Goal: Task Accomplishment & Management: Manage account settings

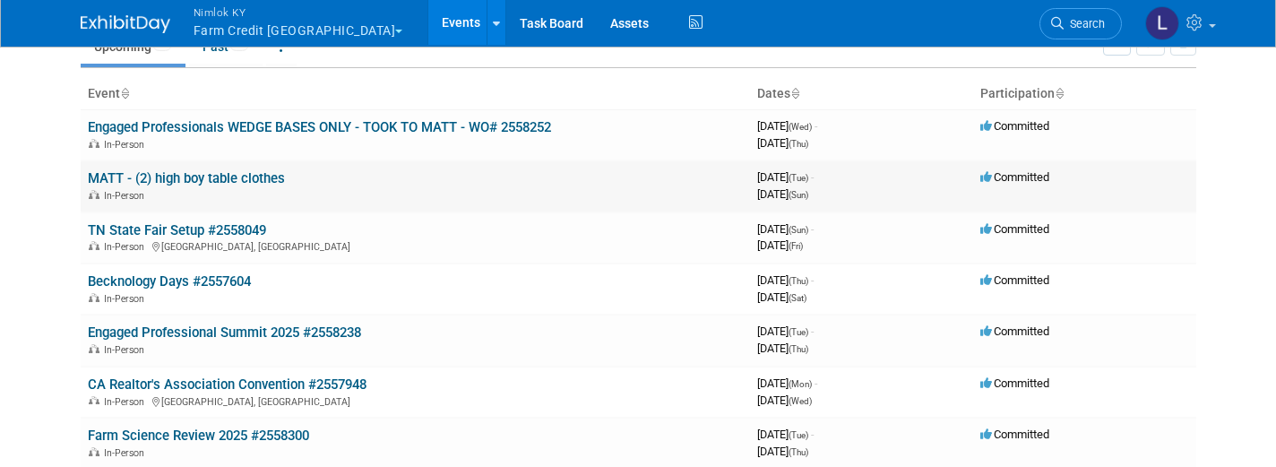
scroll to position [89, 0]
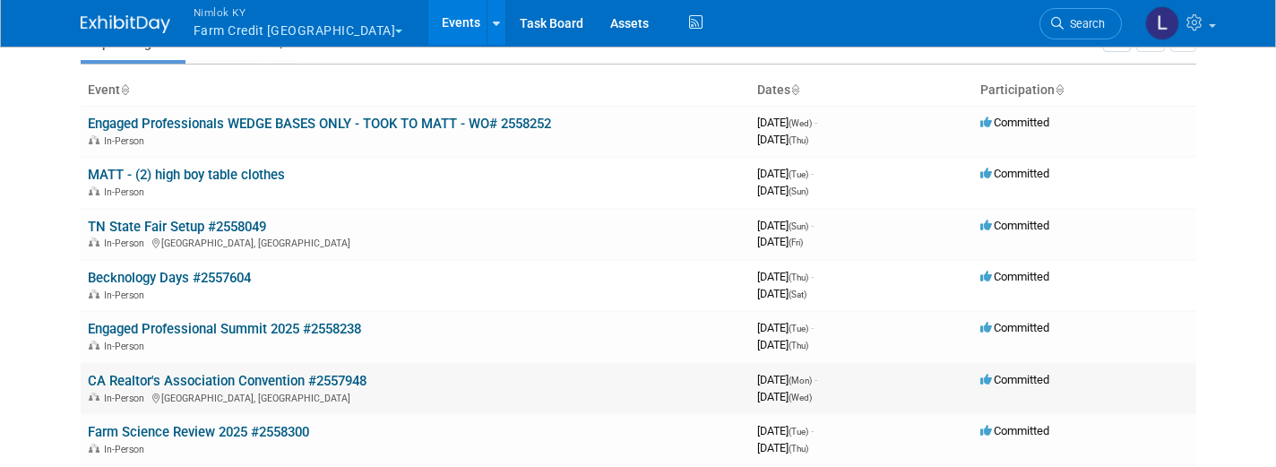
click at [330, 373] on link "CA Realtor's Association Convention #2557948" at bounding box center [227, 381] width 279 height 16
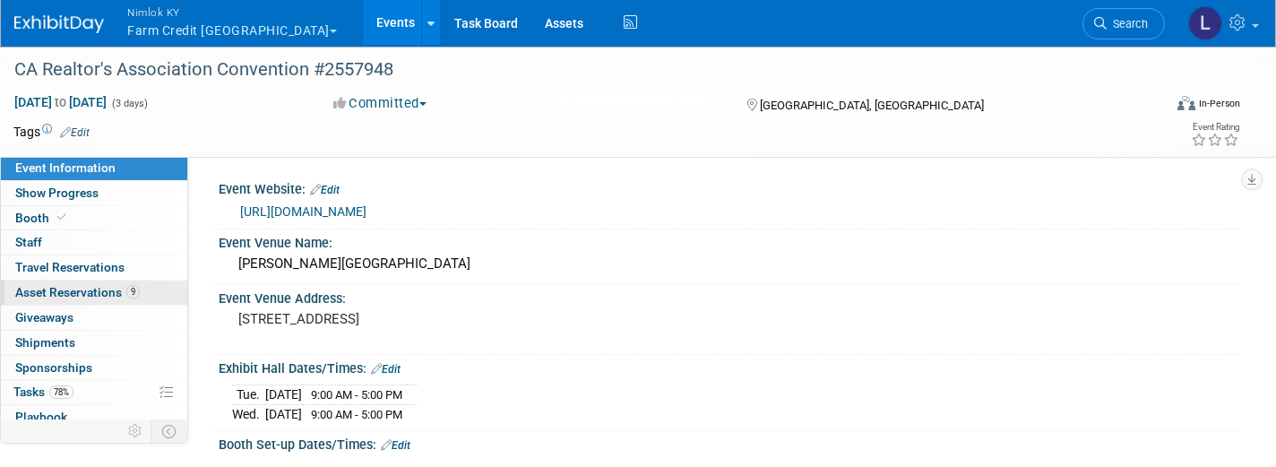
click at [99, 285] on span "Asset Reservations 9" at bounding box center [77, 292] width 125 height 14
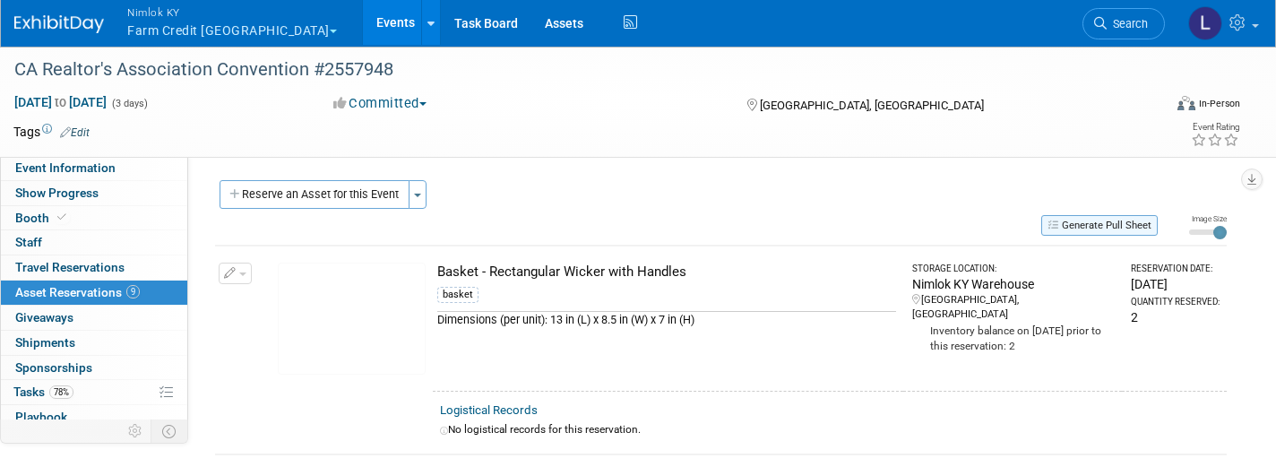
click at [1105, 220] on button "Generate Pull Sheet" at bounding box center [1099, 225] width 117 height 21
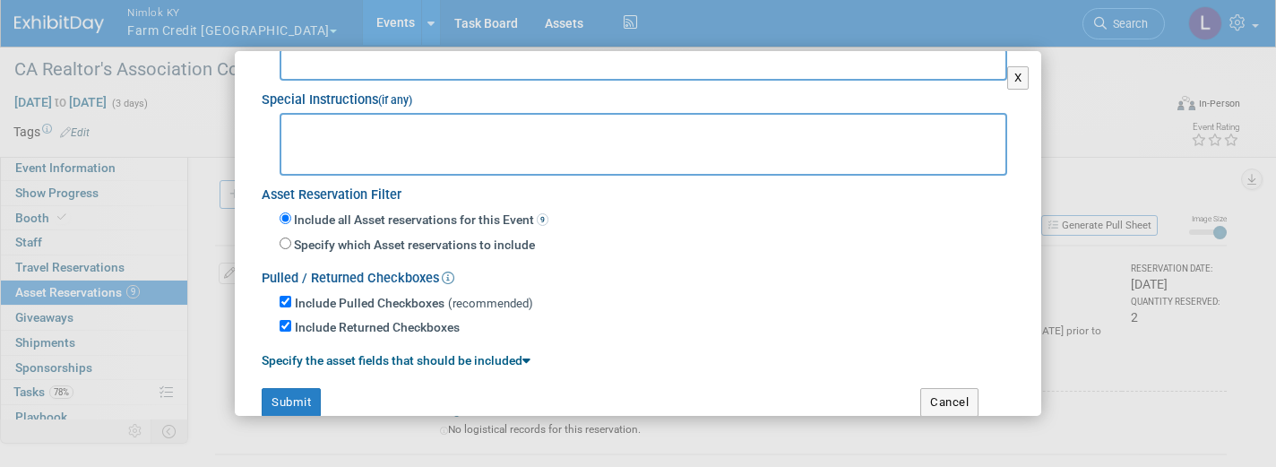
scroll to position [152, 0]
click at [301, 389] on button "Submit" at bounding box center [291, 403] width 59 height 29
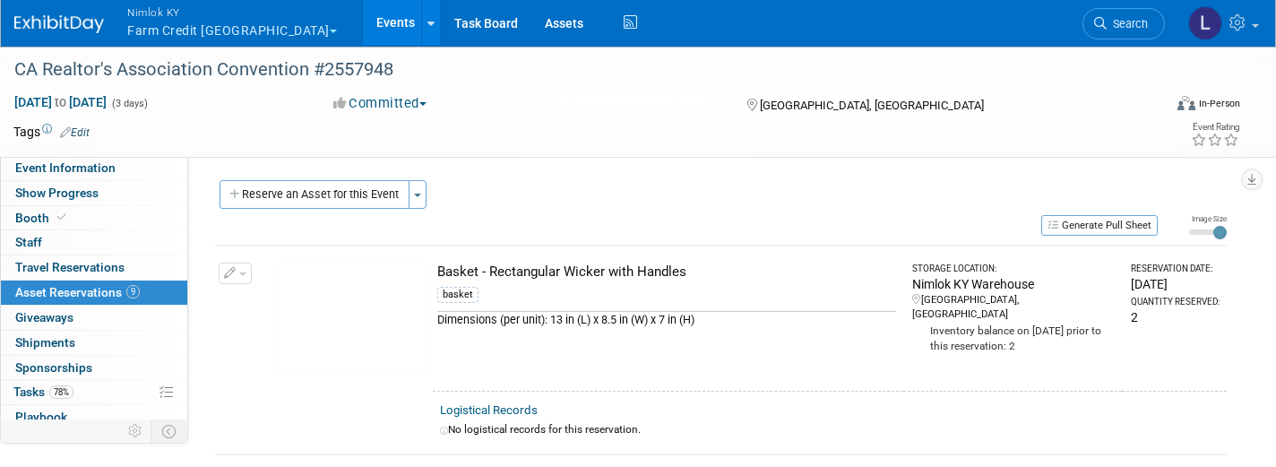
scroll to position [0, 0]
click at [532, 30] on link "Assets" at bounding box center [564, 22] width 65 height 45
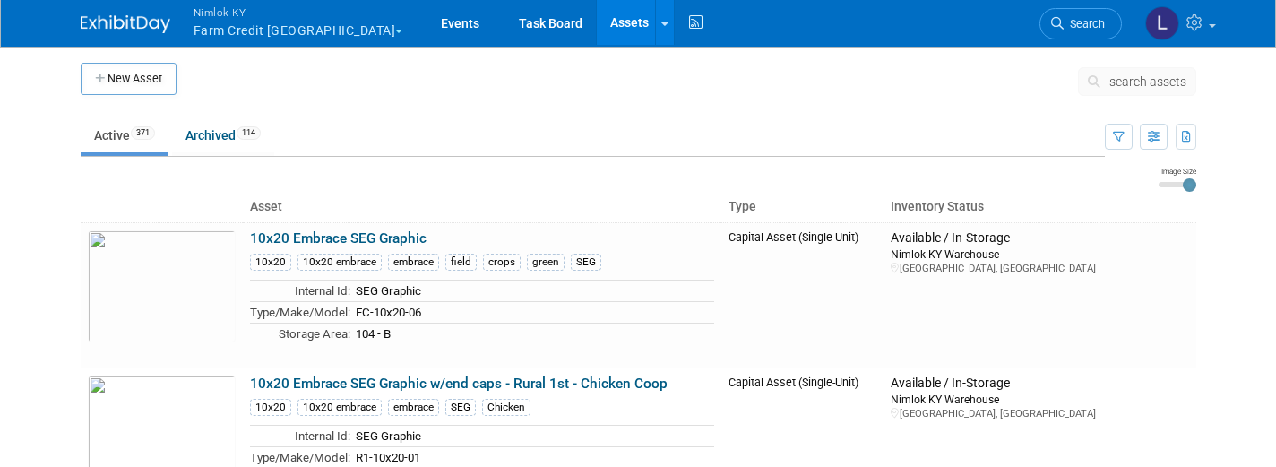
click at [1145, 84] on span "search assets" at bounding box center [1148, 81] width 77 height 14
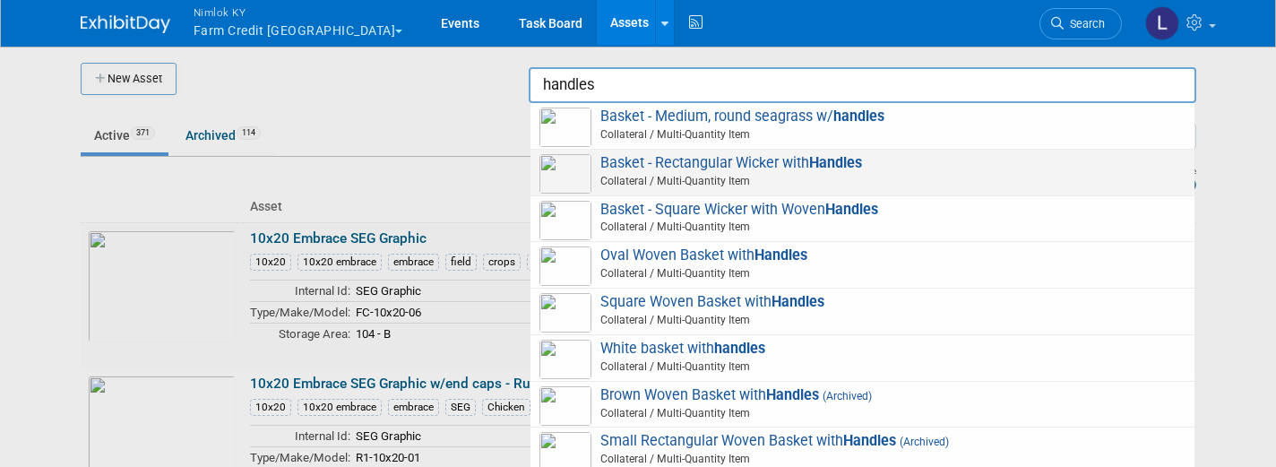
click at [732, 173] on span "Collateral / Multi-Quantity Item" at bounding box center [865, 181] width 641 height 16
type input "Basket - Rectangular Wicker with Handles"
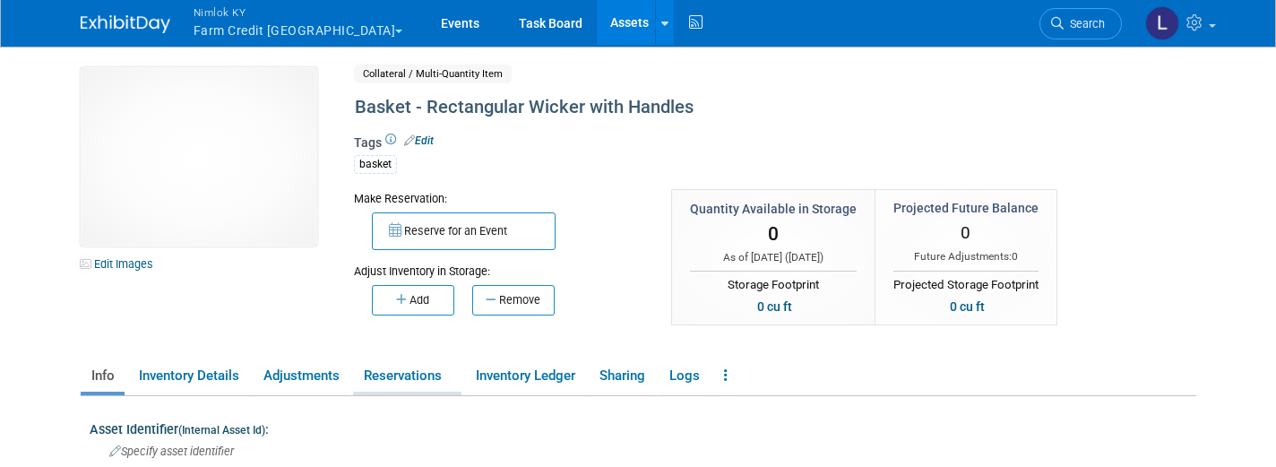
click at [425, 375] on link "Reservations" at bounding box center [407, 375] width 108 height 31
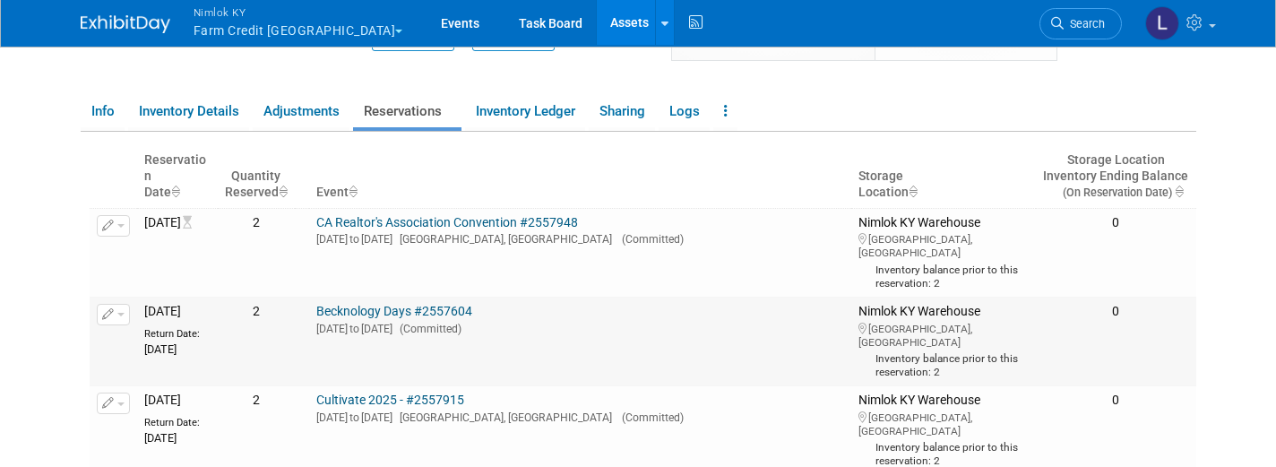
scroll to position [266, 0]
click at [122, 315] on span "button" at bounding box center [120, 313] width 7 height 4
click at [169, 350] on button "Change Reservation" at bounding box center [182, 342] width 151 height 24
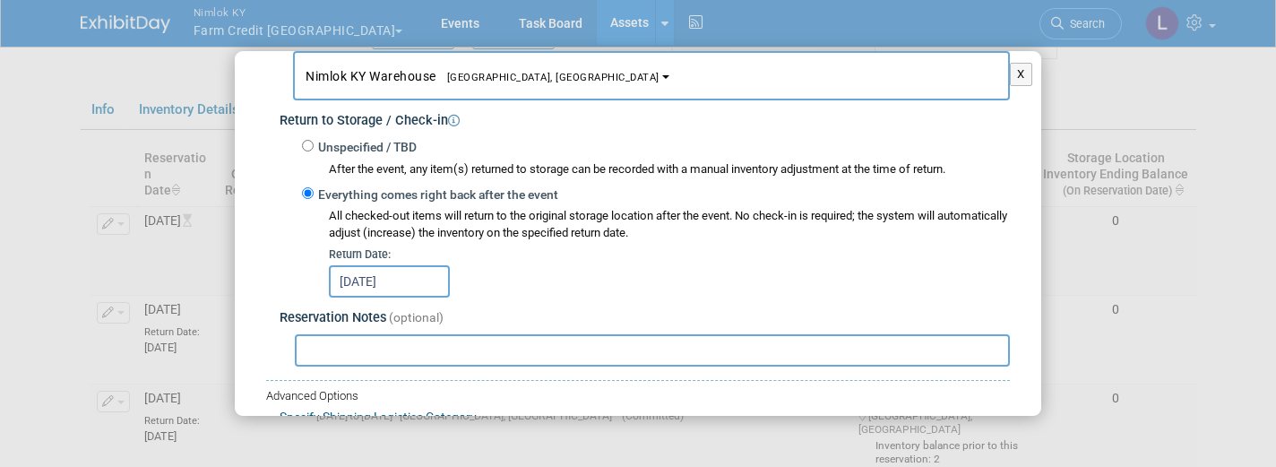
scroll to position [315, 0]
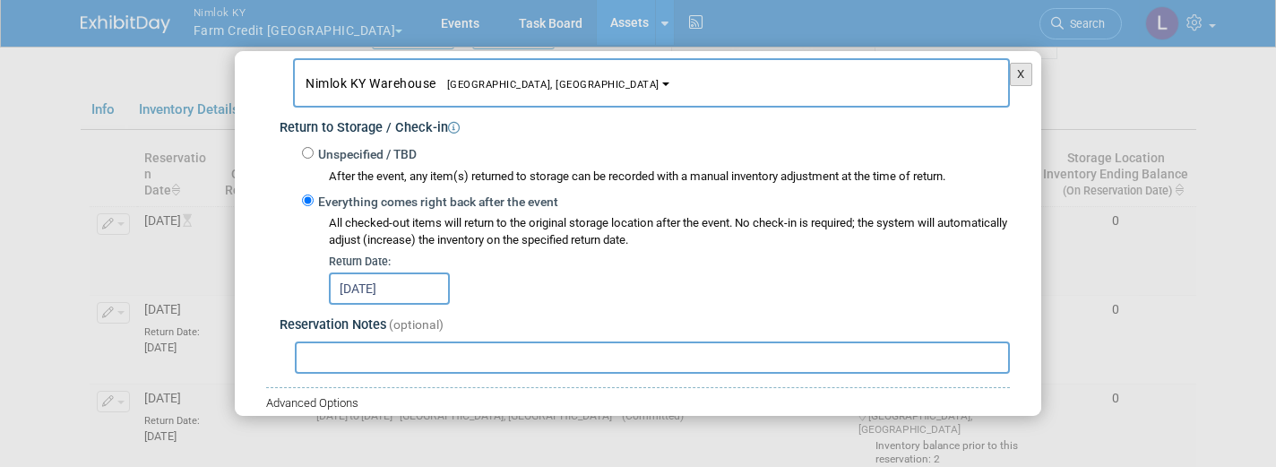
click at [1020, 79] on button "X" at bounding box center [1021, 74] width 22 height 23
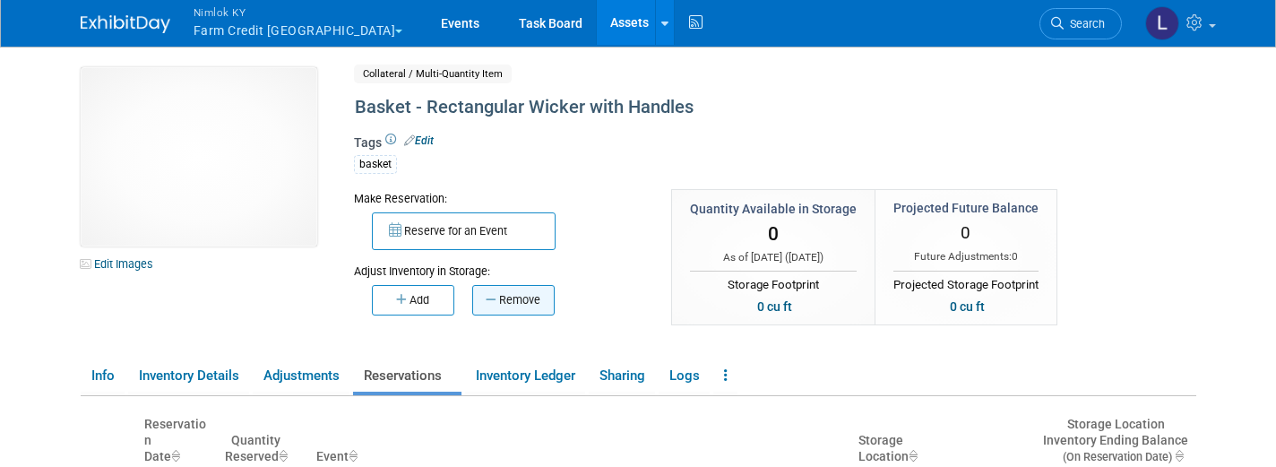
scroll to position [0, 0]
